Goal: Task Accomplishment & Management: Manage account settings

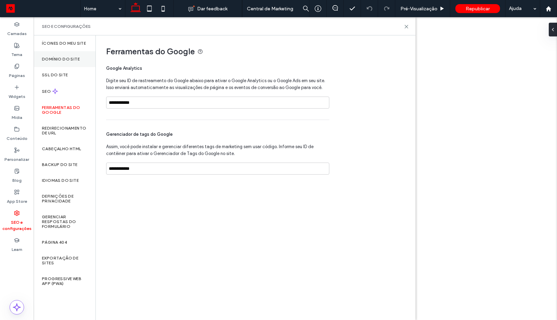
click at [62, 76] on label "SSL do site" at bounding box center [55, 74] width 26 height 5
click at [73, 59] on label "Domínio do site" at bounding box center [61, 59] width 38 height 5
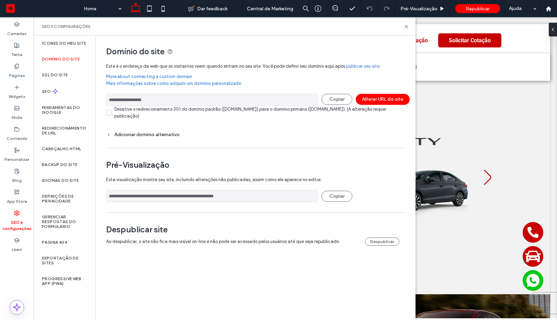
drag, startPoint x: 174, startPoint y: 103, endPoint x: 108, endPoint y: 96, distance: 66.3
click at [108, 96] on input "**********" at bounding box center [212, 100] width 212 height 12
click at [404, 28] on icon at bounding box center [406, 26] width 5 height 5
click at [404, 28] on div "Whatsapp Telefone Localização Solicitar Cotação Seção Seção Novos Ofertas Consó…" at bounding box center [296, 52] width 510 height 57
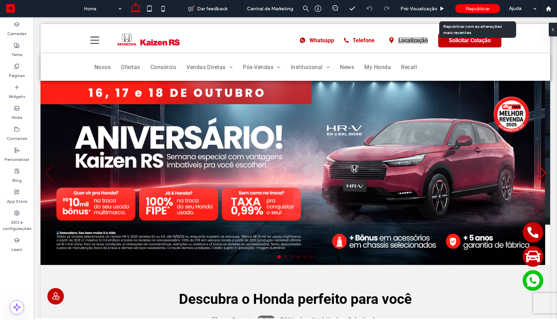
click at [476, 7] on span "Republicar" at bounding box center [478, 9] width 24 height 6
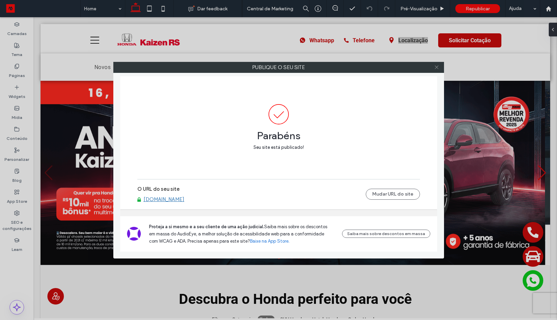
click at [435, 66] on icon at bounding box center [436, 67] width 5 height 5
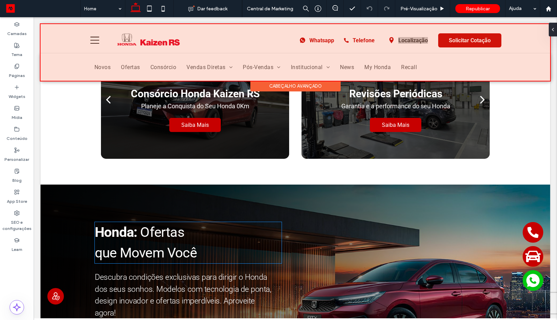
scroll to position [494, 0]
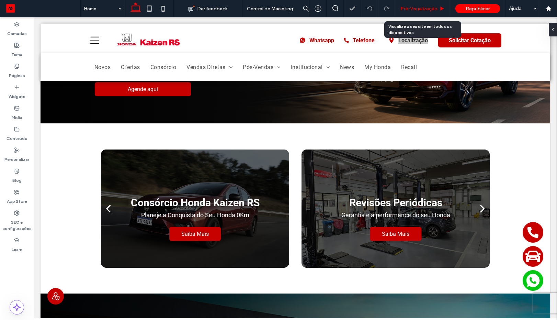
drag, startPoint x: 416, startPoint y: 7, endPoint x: 513, endPoint y: 32, distance: 99.6
click at [416, 7] on span "Pré-Visualizaçāo" at bounding box center [418, 9] width 37 height 6
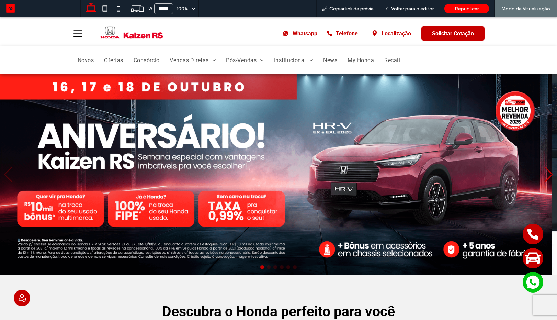
click at [232, 37] on div "Whatsapp Telefone Localização Solicitar Cotação" at bounding box center [278, 33] width 412 height 14
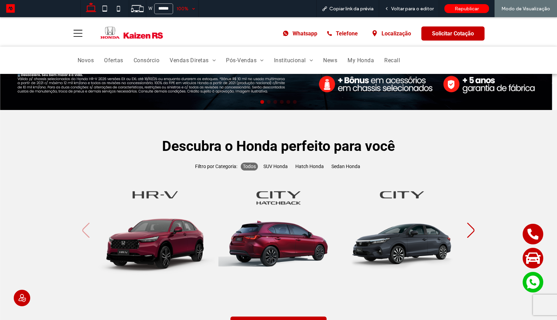
scroll to position [165, 0]
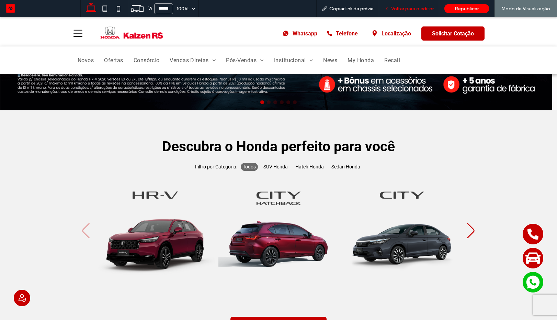
click at [421, 5] on div "Voltar para o editor" at bounding box center [409, 8] width 60 height 17
click at [421, 7] on span "Voltar para o editor" at bounding box center [412, 9] width 43 height 6
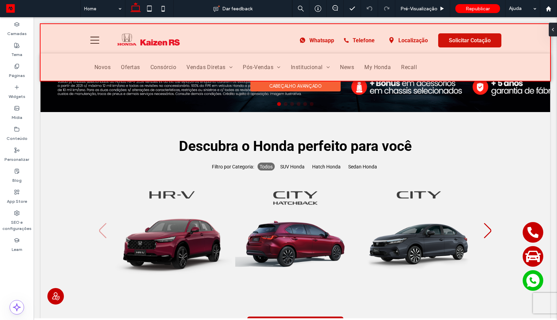
scroll to position [172, 0]
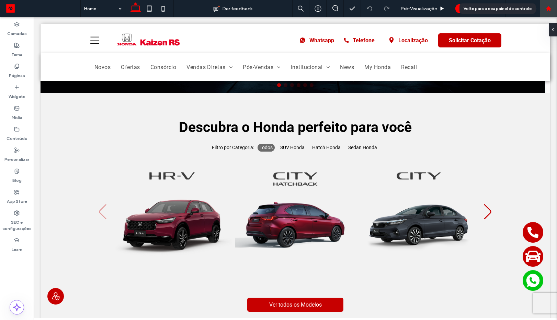
click at [548, 8] on use at bounding box center [548, 8] width 5 height 5
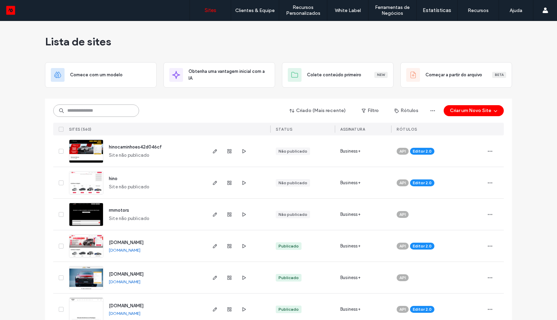
click at [96, 113] on input at bounding box center [96, 110] width 86 height 12
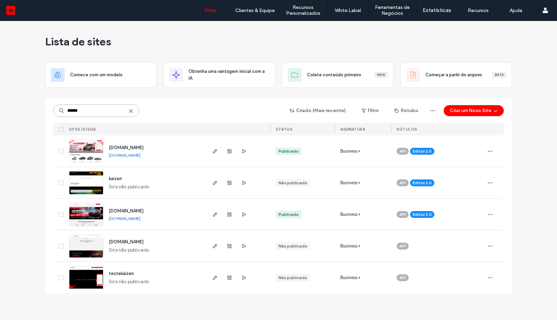
type input "******"
click at [126, 156] on link "www.kaizencarcenter.com.br" at bounding box center [125, 154] width 32 height 5
click at [132, 221] on div "[DOMAIN_NAME]" at bounding box center [125, 218] width 32 height 5
click at [128, 220] on link "[DOMAIN_NAME]" at bounding box center [125, 218] width 32 height 5
click at [259, 27] on label "Gestão de Clientes" at bounding box center [256, 27] width 41 height 5
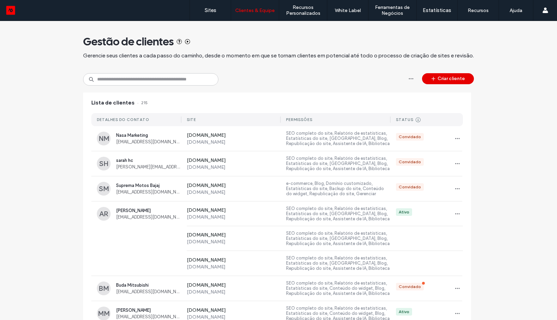
click at [433, 81] on icon "button" at bounding box center [433, 78] width 5 height 5
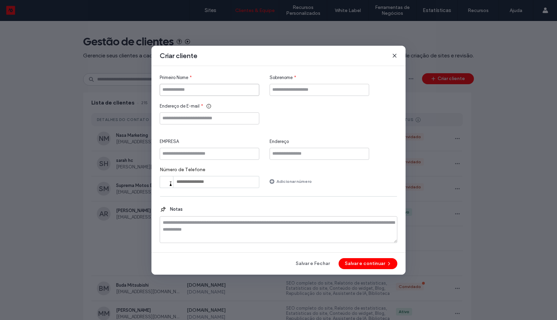
click at [202, 90] on input "Primeiro Nome" at bounding box center [210, 90] width 100 height 12
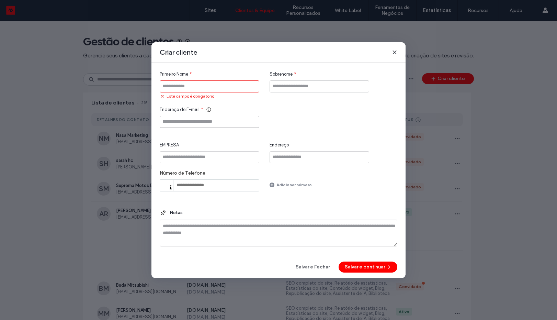
click at [197, 118] on input "Endereço de E-mail" at bounding box center [210, 122] width 100 height 12
paste input "**********"
type input "**********"
click at [241, 87] on input "Primeiro Nome" at bounding box center [210, 86] width 100 height 12
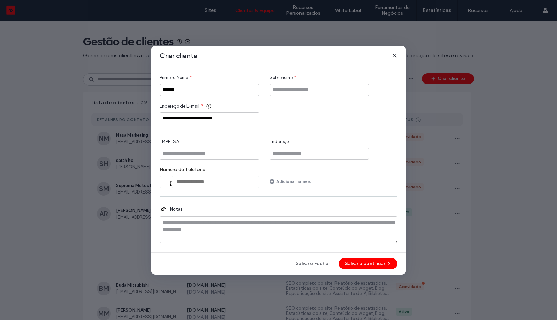
type input "*******"
click at [288, 85] on input "Sobrenome" at bounding box center [320, 90] width 100 height 12
type input "******"
click at [355, 264] on button "Salvar e continuar" at bounding box center [368, 263] width 59 height 11
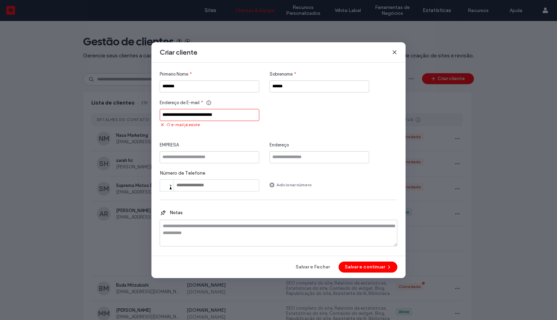
click at [246, 112] on input "**********" at bounding box center [210, 115] width 100 height 12
click at [392, 55] on icon at bounding box center [394, 51] width 5 height 5
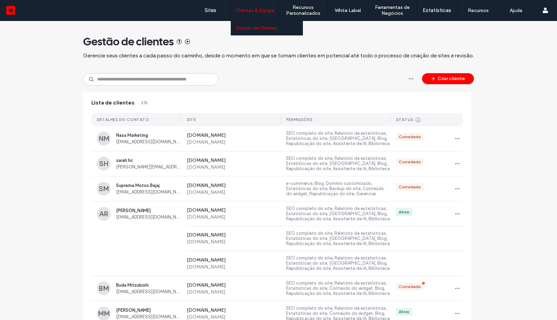
click at [253, 26] on label "Gestão de Clientes" at bounding box center [256, 27] width 41 height 5
click at [159, 84] on input at bounding box center [150, 79] width 135 height 12
paste input "**********"
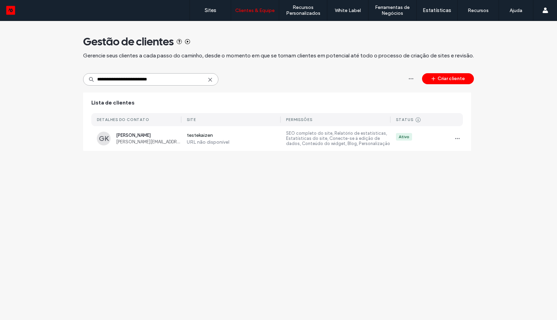
type input "**********"
click at [208, 80] on icon at bounding box center [209, 79] width 5 height 5
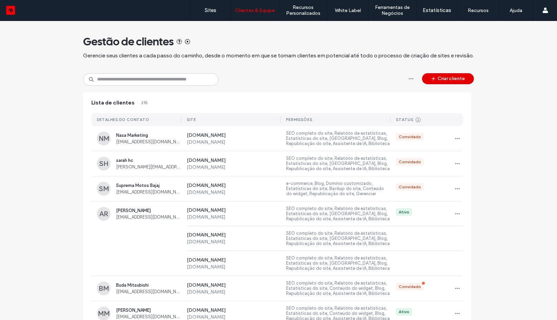
click at [452, 82] on button "Criar cliente" at bounding box center [448, 78] width 52 height 11
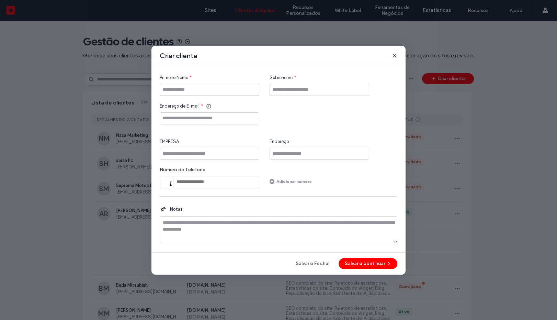
click at [199, 85] on input "Primeiro Nome" at bounding box center [210, 90] width 100 height 12
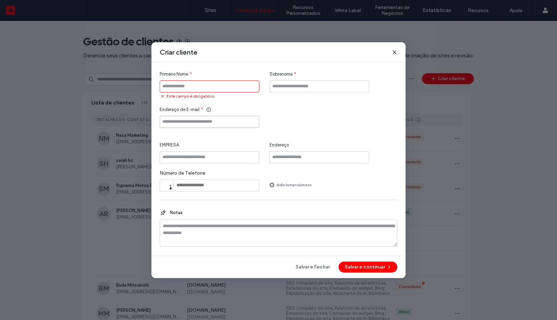
click at [197, 124] on input "Endereço de E-mail" at bounding box center [210, 122] width 100 height 12
paste input "**********"
type input "**********"
click at [212, 85] on input "Primeiro Nome" at bounding box center [210, 86] width 100 height 12
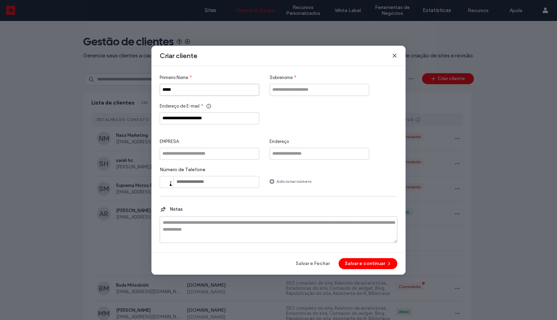
type input "*****"
click at [292, 94] on input "Sobrenome" at bounding box center [320, 90] width 100 height 12
type input "******"
click at [356, 267] on button "Salvar e continuar" at bounding box center [368, 263] width 59 height 11
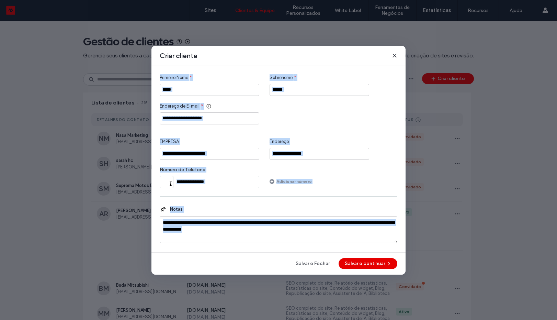
click at [356, 267] on div "Salvar e Fechar Salvar e continuar" at bounding box center [279, 263] width 238 height 11
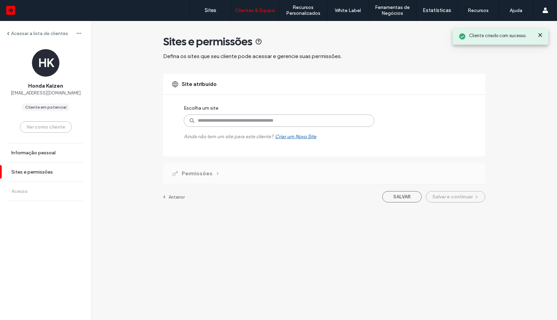
click at [222, 121] on input at bounding box center [279, 120] width 191 height 12
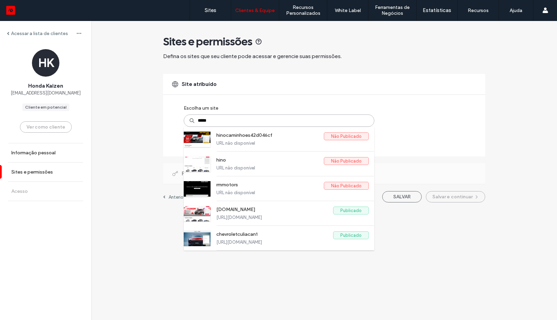
type input "******"
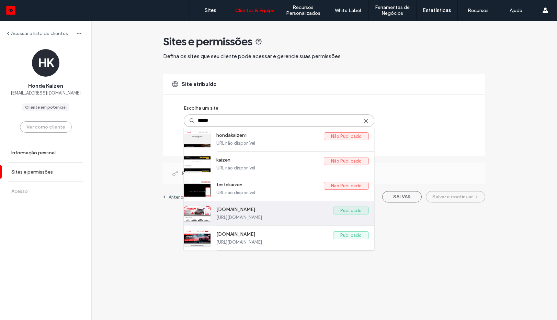
click at [285, 210] on label "www.kaizencarcenter.com.br" at bounding box center [274, 210] width 117 height 8
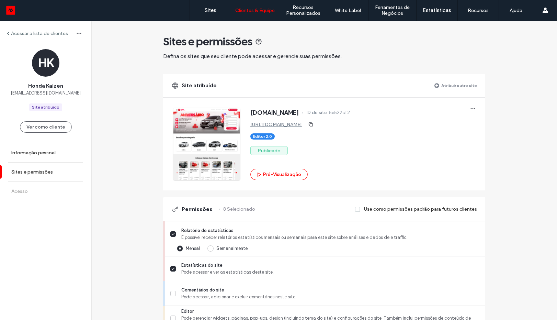
click at [449, 87] on label "Atribuir outro site" at bounding box center [459, 85] width 36 height 12
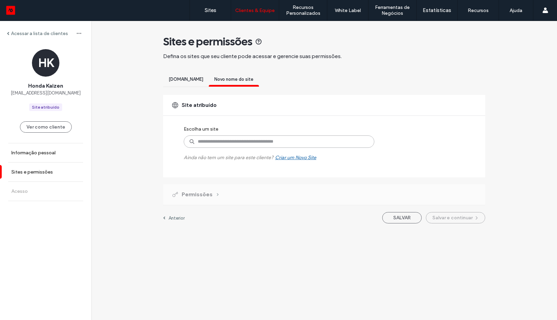
click at [254, 141] on input at bounding box center [279, 141] width 191 height 12
type input "******"
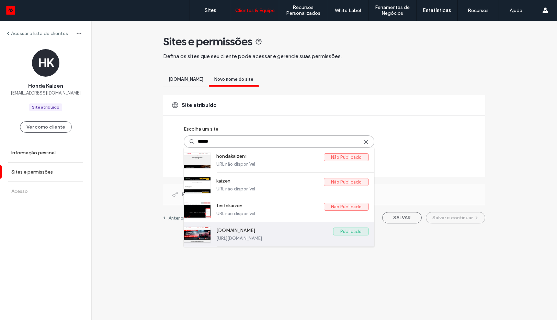
click at [239, 232] on label "[DOMAIN_NAME]" at bounding box center [274, 231] width 117 height 8
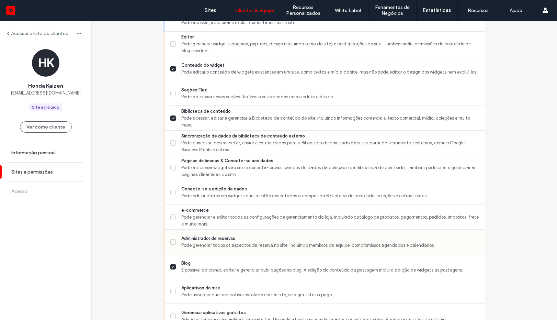
scroll to position [246, 0]
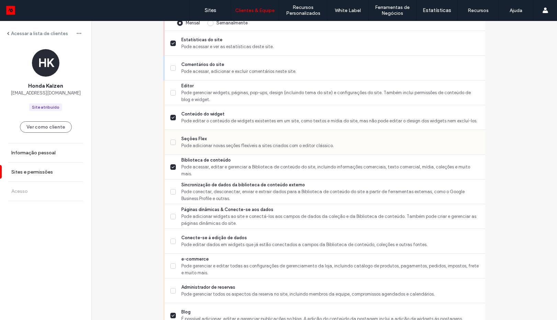
click at [171, 142] on icon at bounding box center [172, 142] width 3 height 3
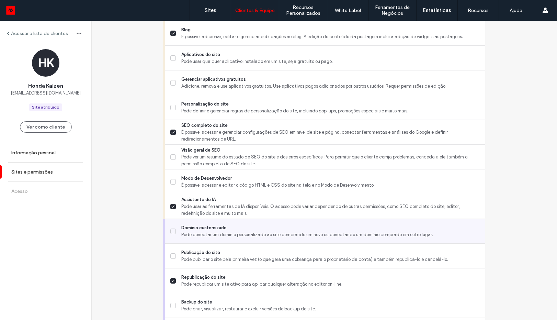
scroll to position [576, 0]
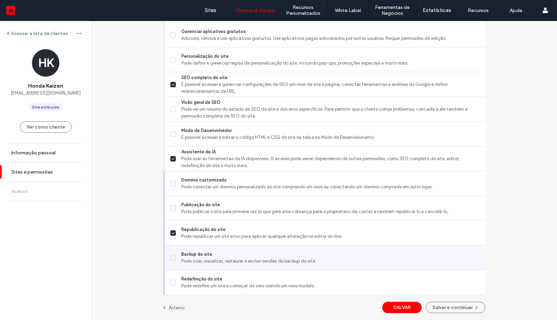
click at [170, 262] on label "Backup do site Pode criar, visualizar, restaurar e excluir versões de backup do…" at bounding box center [324, 258] width 309 height 14
click at [171, 262] on label "Backup do site Pode criar, visualizar, restaurar e excluir versões de backup do…" at bounding box center [324, 258] width 309 height 14
click at [170, 260] on span at bounding box center [172, 257] width 5 height 5
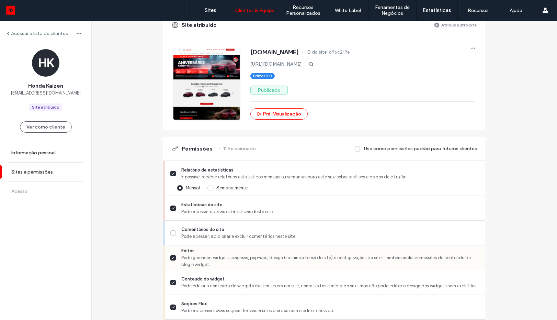
scroll to position [0, 0]
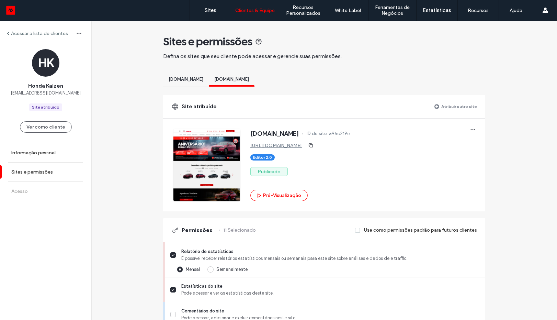
click at [203, 81] on span "www.kaizencarcenter.com.br" at bounding box center [186, 79] width 35 height 5
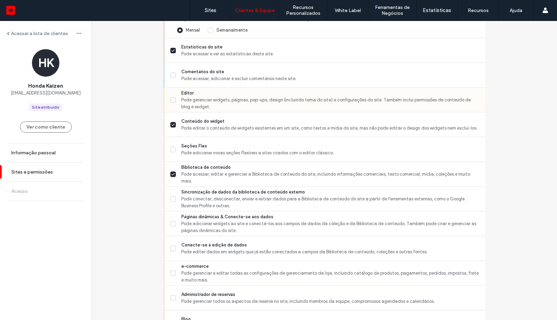
scroll to position [247, 0]
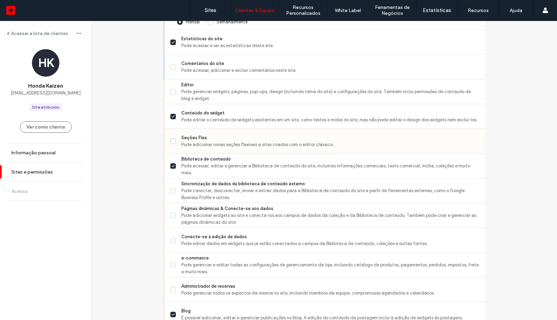
click at [171, 140] on icon at bounding box center [172, 141] width 3 height 3
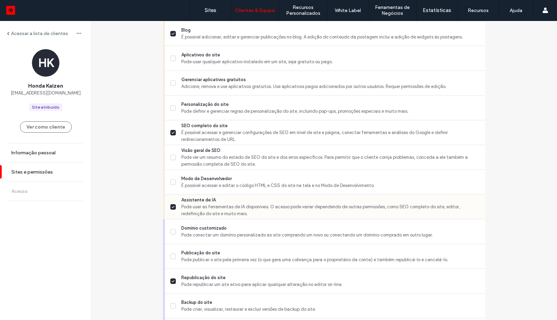
scroll to position [576, 0]
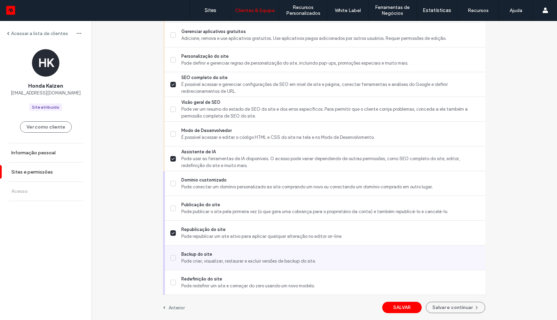
click at [170, 259] on span at bounding box center [172, 257] width 5 height 5
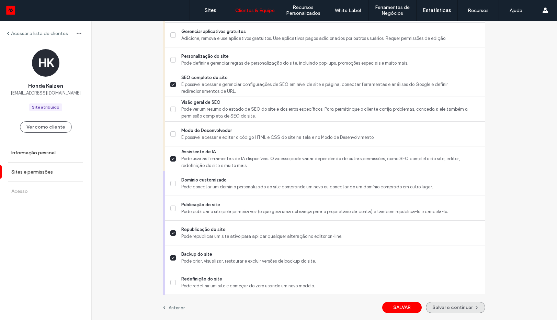
click at [457, 308] on button "Salvar e continuar" at bounding box center [455, 306] width 59 height 11
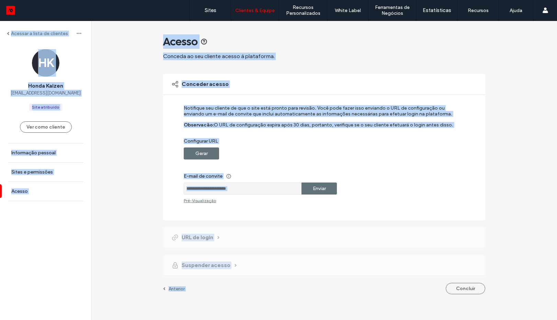
click at [313, 189] on label "Enviar" at bounding box center [319, 188] width 13 height 13
click at [208, 153] on div "Gerar" at bounding box center [201, 153] width 35 height 12
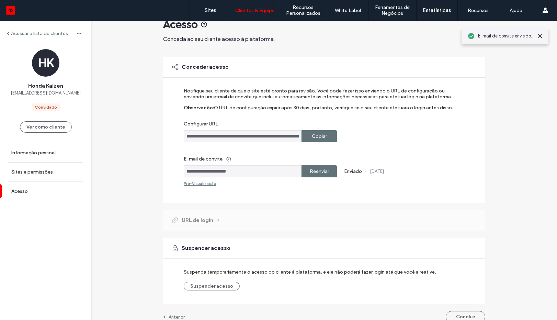
scroll to position [26, 0]
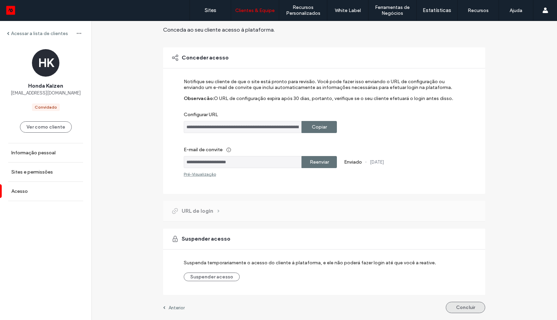
click at [463, 307] on button "Concluir" at bounding box center [465, 306] width 39 height 11
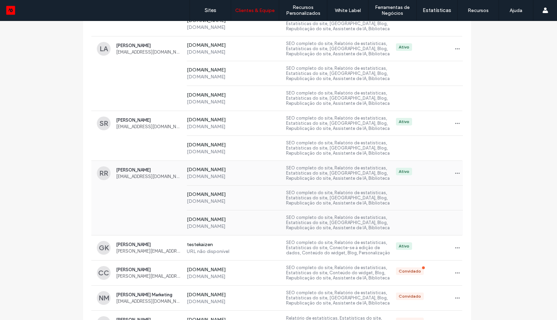
scroll to position [453, 0]
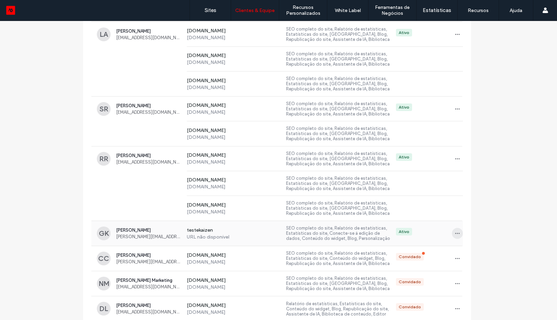
click at [455, 235] on icon "button" at bounding box center [457, 232] width 5 height 5
click at [482, 262] on span "Gerenciar acesso" at bounding box center [481, 264] width 36 height 7
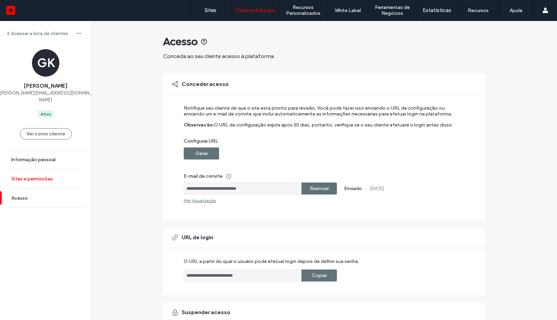
click at [64, 175] on link "Sites e permissões" at bounding box center [45, 178] width 91 height 19
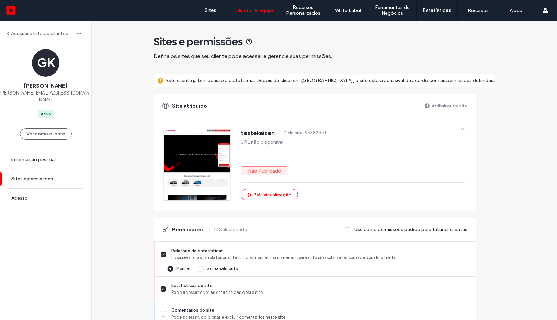
click at [443, 105] on label "Atribuir outro site" at bounding box center [450, 106] width 36 height 12
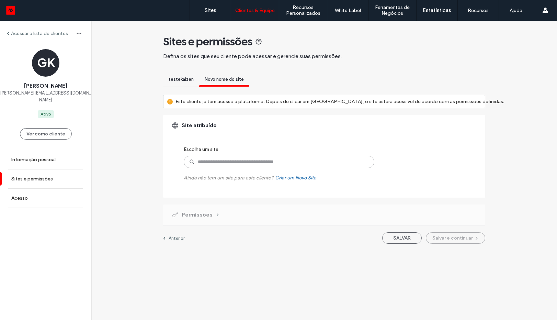
click at [213, 165] on input at bounding box center [279, 162] width 191 height 12
type input "******"
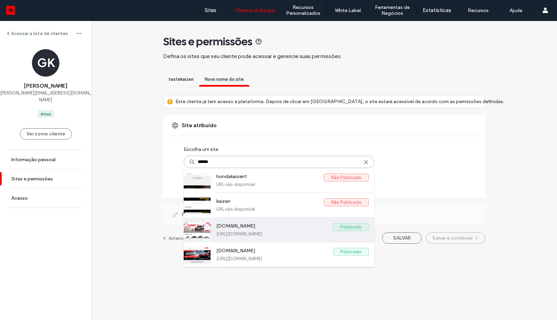
click at [287, 220] on div "www.kaizencarcenter.com.br Publicado https://www.kaizencarcenter.com.br" at bounding box center [292, 229] width 152 height 24
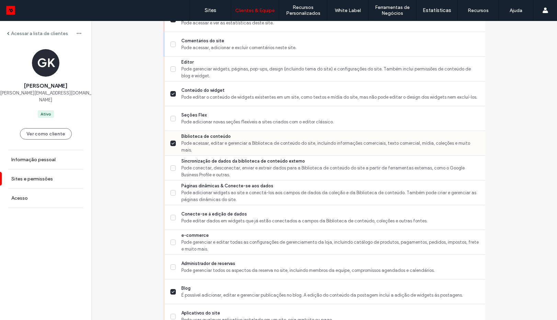
scroll to position [288, 0]
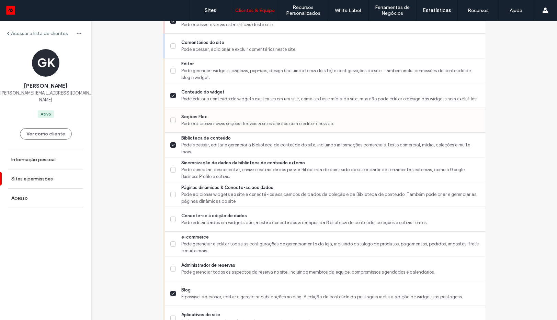
click at [171, 122] on span at bounding box center [172, 119] width 5 height 5
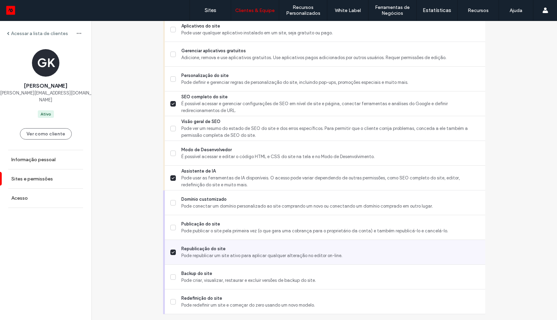
scroll to position [596, 0]
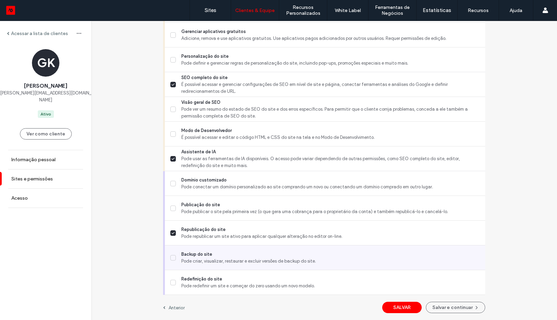
click at [171, 256] on icon at bounding box center [172, 257] width 3 height 3
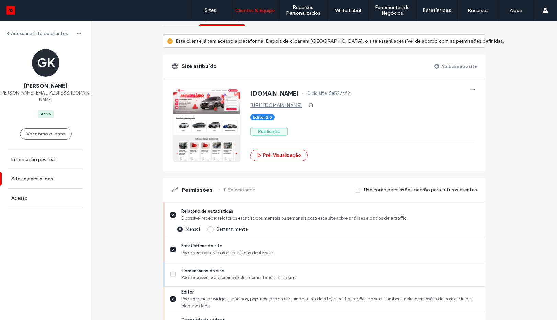
scroll to position [0, 0]
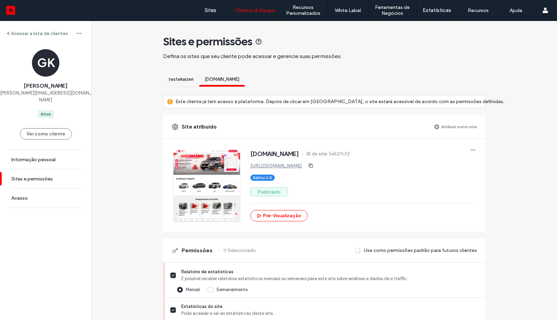
click at [436, 126] on span at bounding box center [436, 126] width 5 height 5
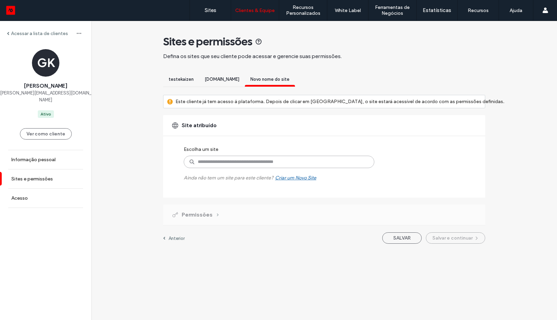
click at [245, 160] on input at bounding box center [279, 162] width 191 height 12
type input "******"
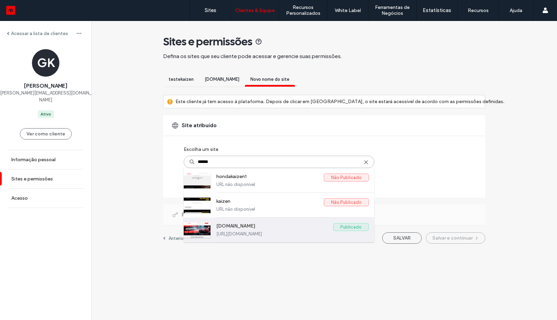
click at [226, 230] on label "[DOMAIN_NAME]" at bounding box center [274, 227] width 117 height 8
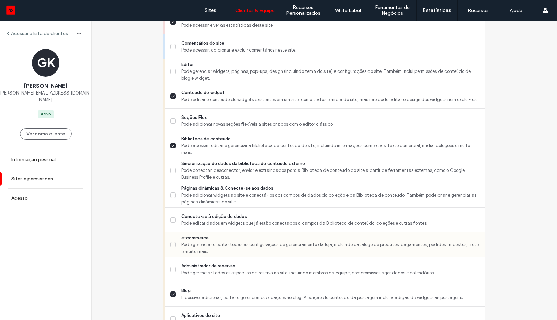
scroll to position [288, 0]
click at [172, 120] on icon at bounding box center [173, 120] width 3 height 2
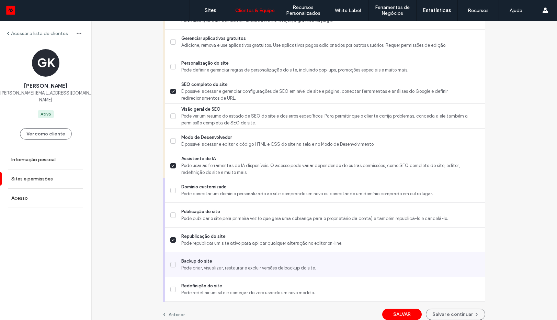
scroll to position [596, 0]
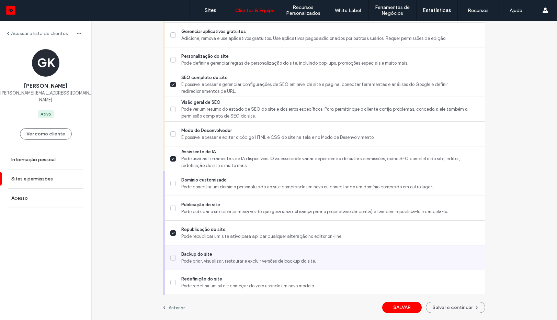
click at [172, 257] on icon at bounding box center [173, 257] width 3 height 2
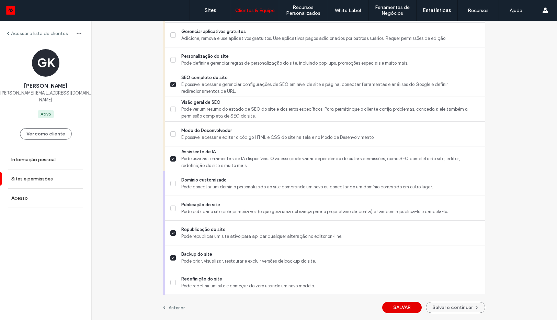
click at [409, 311] on button "SALVAR" at bounding box center [401, 306] width 39 height 11
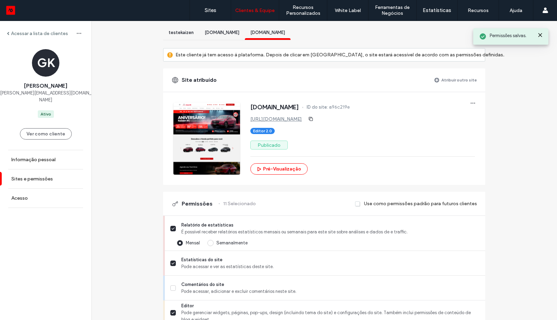
scroll to position [0, 0]
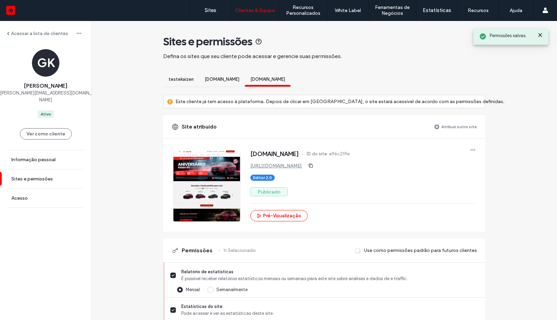
click at [176, 80] on span "testekaizen" at bounding box center [181, 79] width 25 height 5
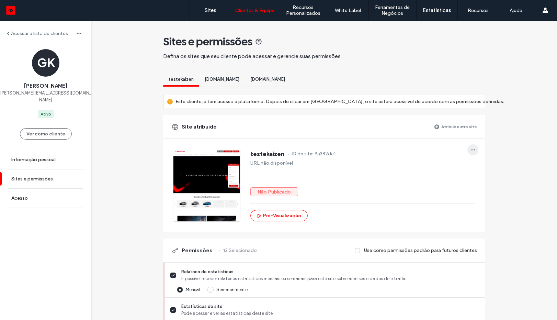
click at [470, 149] on icon "button" at bounding box center [472, 149] width 5 height 5
click at [494, 171] on div "Cancelar a atribuição de site" at bounding box center [504, 167] width 79 height 13
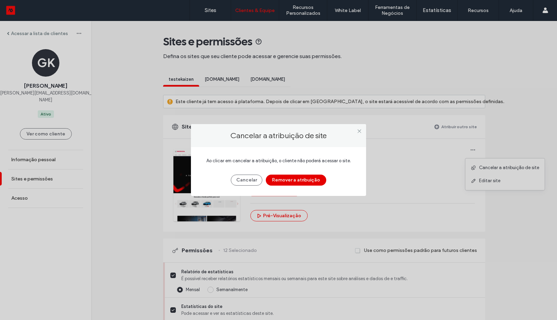
click at [294, 181] on button "Remover a atribuição" at bounding box center [296, 179] width 60 height 11
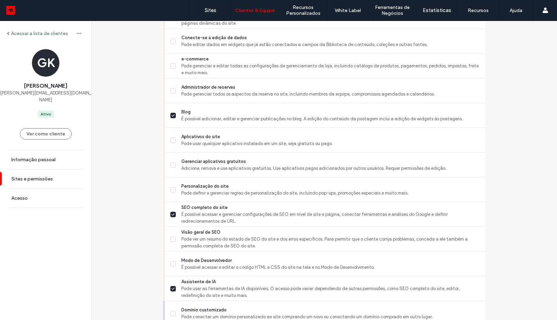
scroll to position [596, 0]
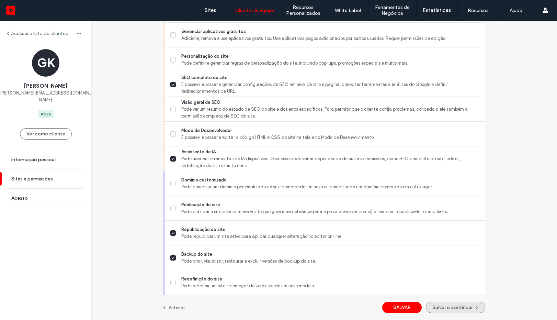
click at [472, 310] on span "button" at bounding box center [475, 307] width 7 height 10
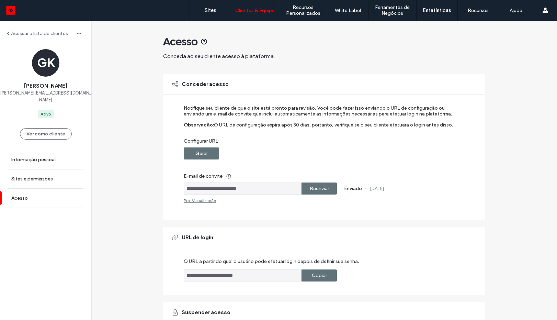
click at [316, 186] on label "Reenviar" at bounding box center [319, 188] width 19 height 13
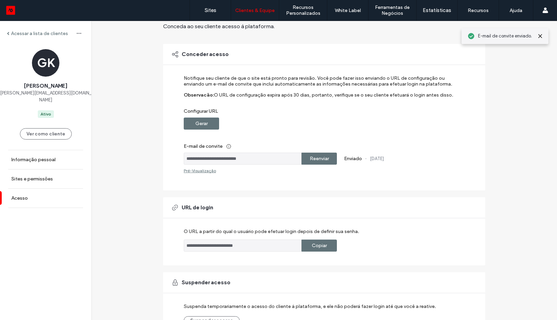
scroll to position [73, 0]
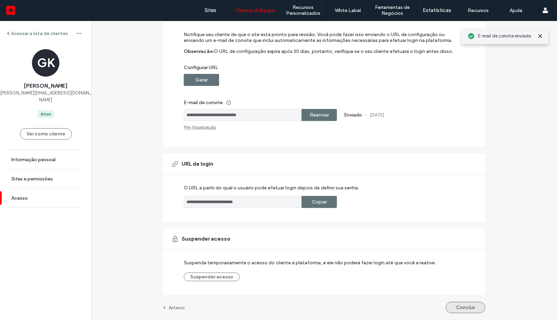
click at [463, 307] on button "Concluir" at bounding box center [465, 306] width 39 height 11
